Goal: Information Seeking & Learning: Compare options

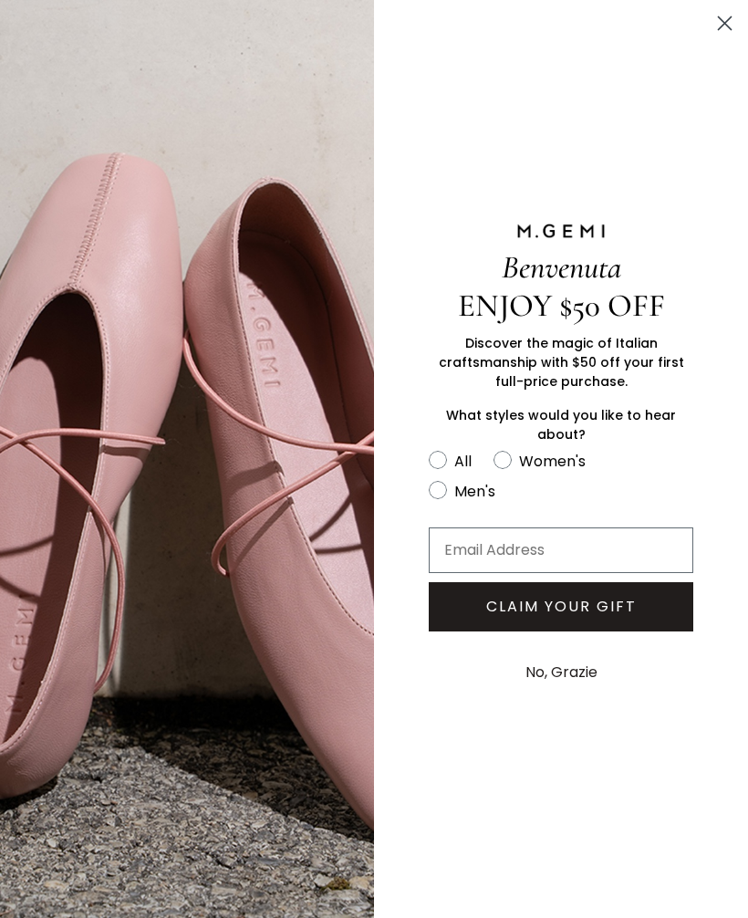
scroll to position [461, 0]
click at [726, 16] on circle "Close dialog" at bounding box center [725, 23] width 30 height 30
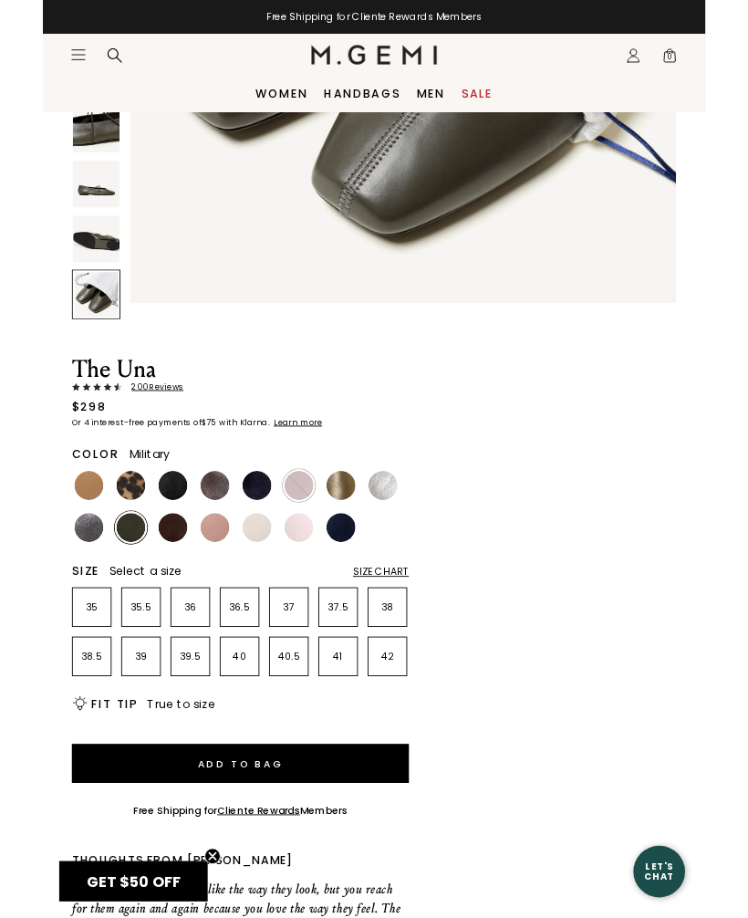
scroll to position [447, 0]
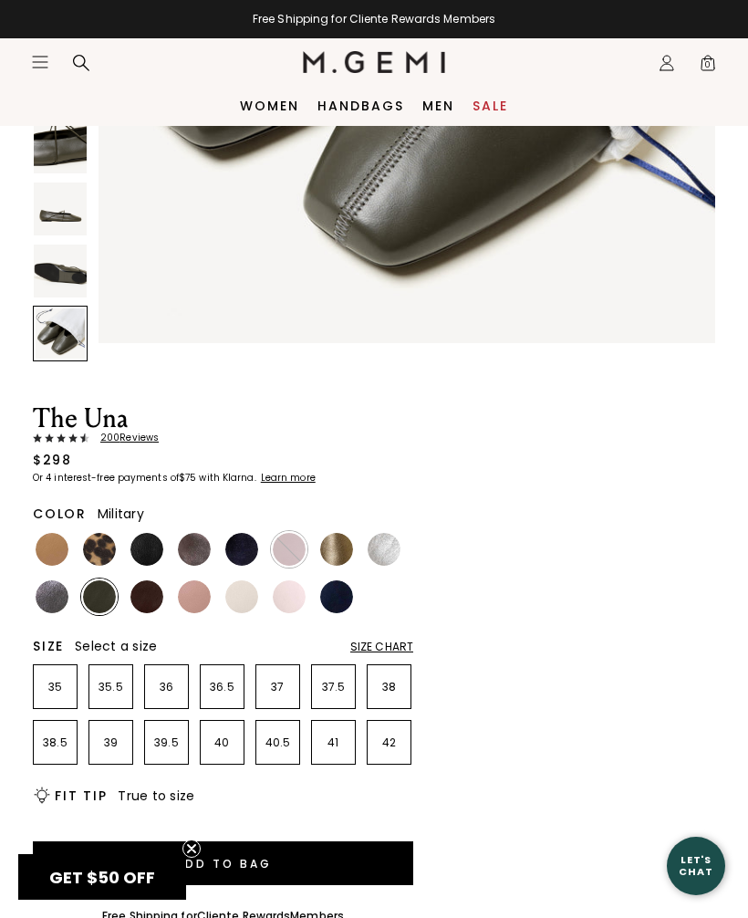
click at [52, 547] on img at bounding box center [52, 549] width 33 height 33
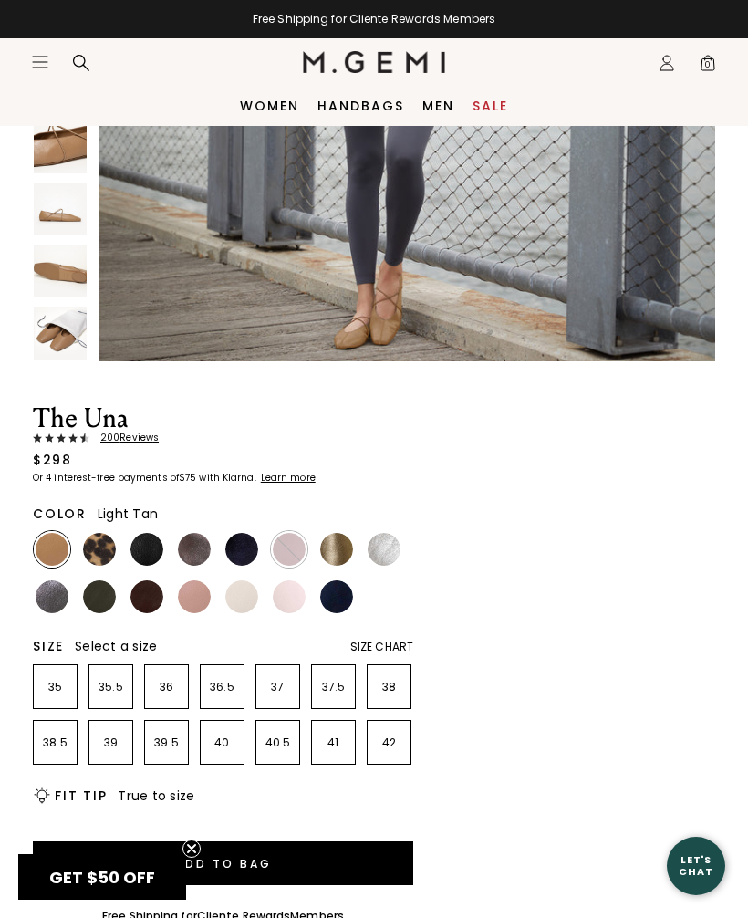
click at [152, 552] on img at bounding box center [146, 549] width 33 height 33
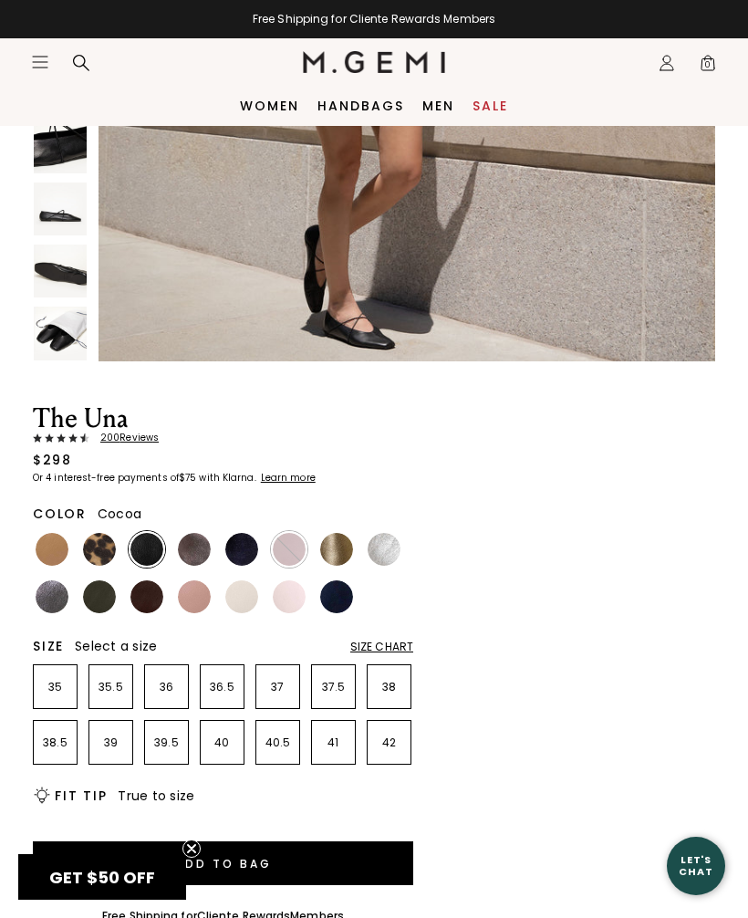
click at [195, 551] on img at bounding box center [194, 549] width 33 height 33
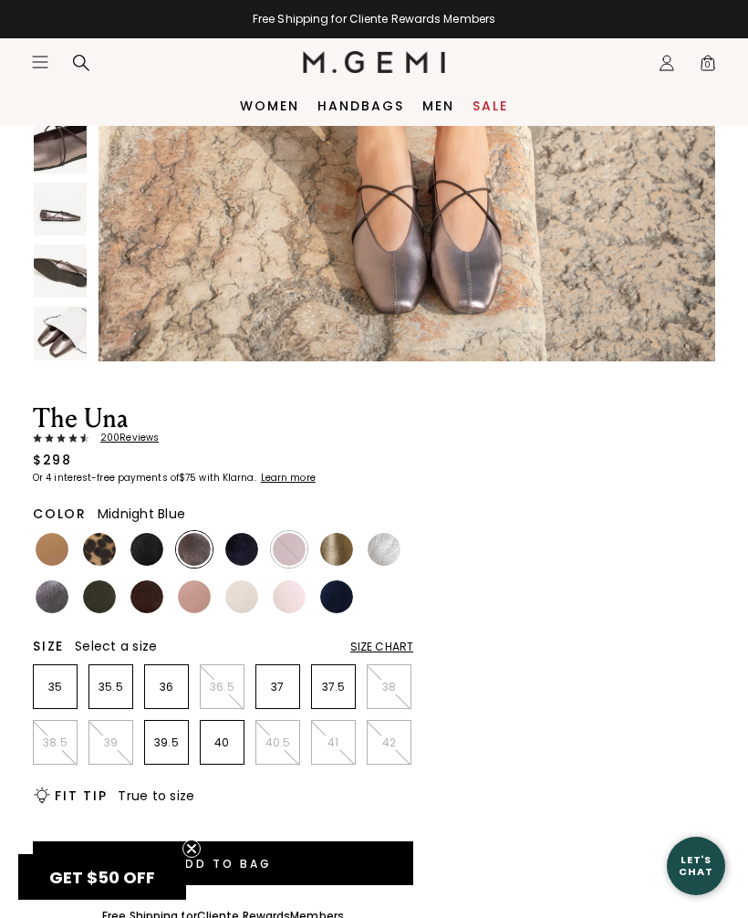
click at [249, 547] on img at bounding box center [241, 549] width 33 height 33
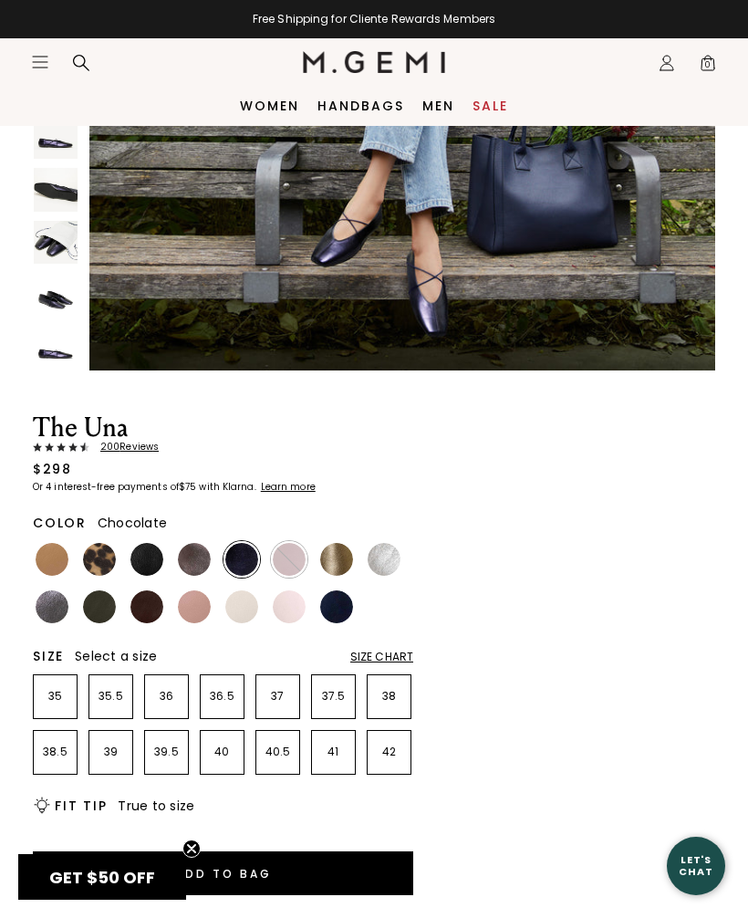
click at [148, 606] on img at bounding box center [146, 606] width 33 height 33
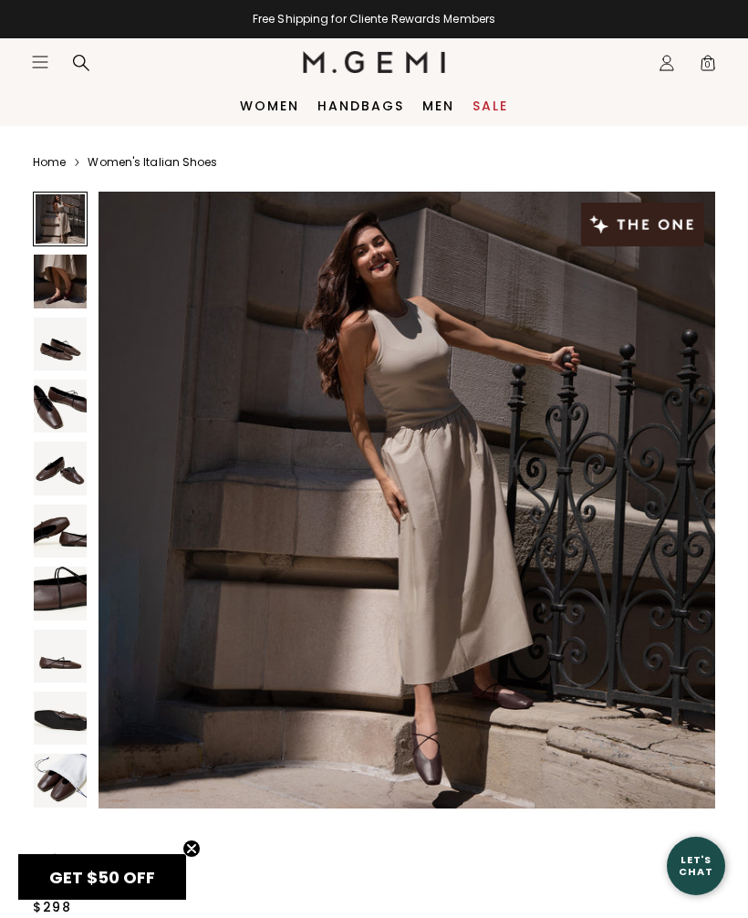
click at [59, 352] on img at bounding box center [60, 344] width 53 height 53
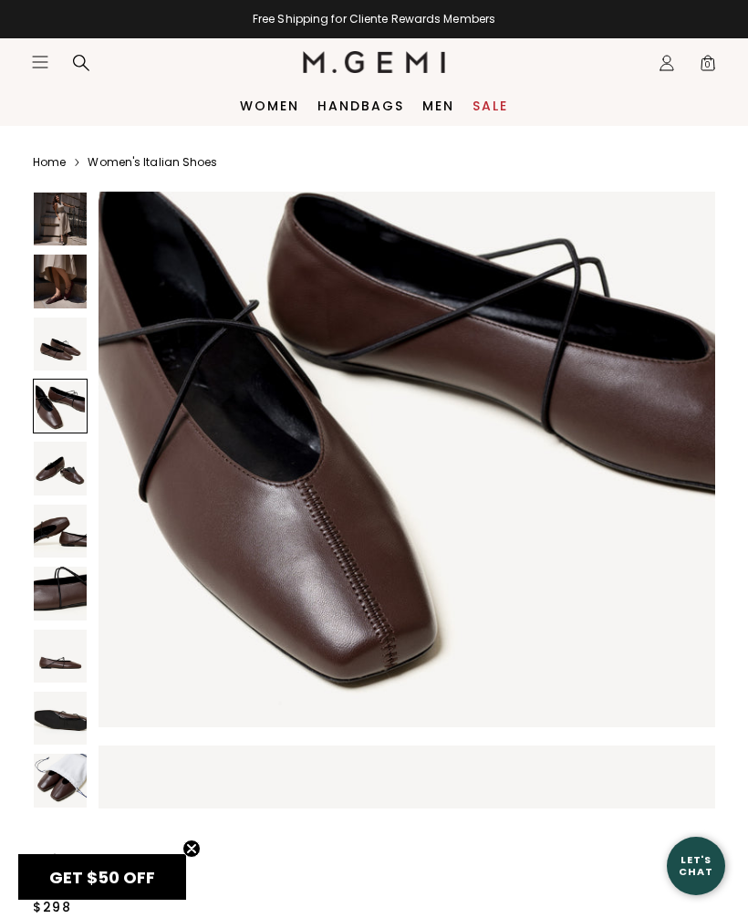
scroll to position [1986, 0]
